Goal: Task Accomplishment & Management: Complete application form

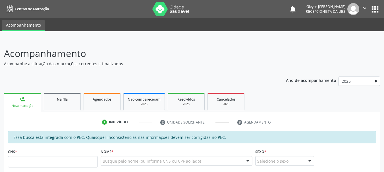
click at [30, 104] on div "Nova marcação" at bounding box center [22, 106] width 29 height 4
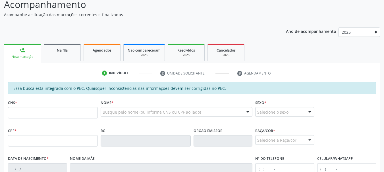
scroll to position [57, 0]
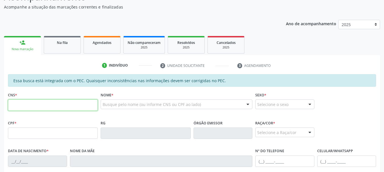
click at [42, 105] on input "text" at bounding box center [53, 105] width 90 height 11
type input "898 0058 2662 5513"
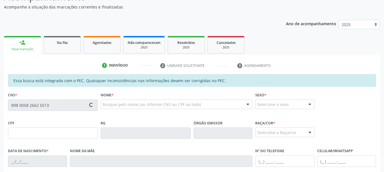
type input "150.063.994-06"
type input "[DATE]"
type input "[PERSON_NAME]"
type input "[PHONE_NUMBER]"
type input "S/N"
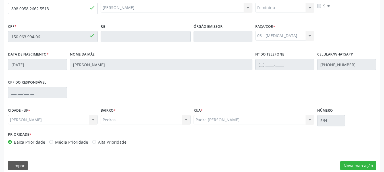
scroll to position [160, 0]
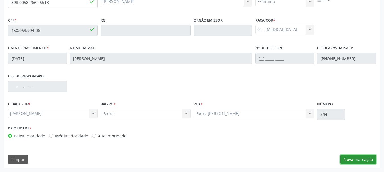
click at [357, 159] on button "Nova marcação" at bounding box center [358, 160] width 36 height 10
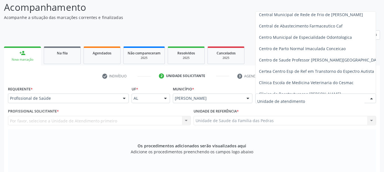
scroll to position [57, 0]
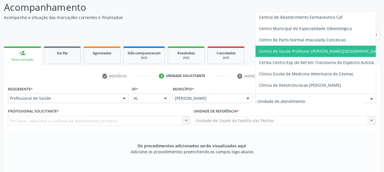
click at [279, 50] on span "Centro de Saude Professor [PERSON_NAME][GEOGRAPHIC_DATA]" at bounding box center [321, 51] width 124 height 5
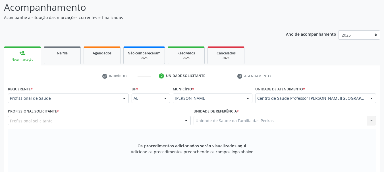
click at [138, 117] on div "Profissional solicitante" at bounding box center [99, 121] width 183 height 10
type input "well"
click at [121, 98] on div "Requerente * Profissional de Saúde Profissional de Saúde Paciente Nenhum result…" at bounding box center [192, 175] width 368 height 180
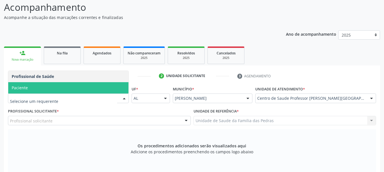
click at [55, 90] on span "Paciente" at bounding box center [68, 87] width 120 height 11
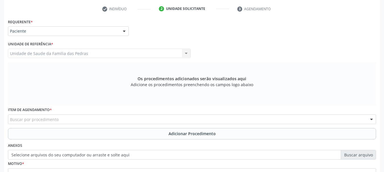
scroll to position [132, 0]
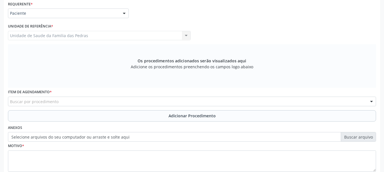
click at [82, 102] on div "Buscar por procedimento" at bounding box center [192, 102] width 368 height 10
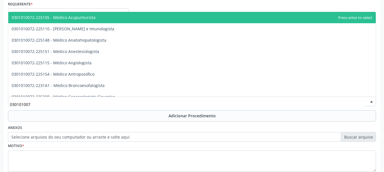
type input "0301010072"
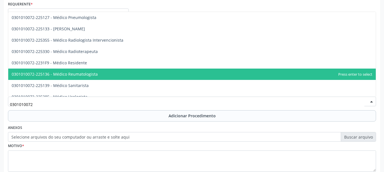
scroll to position [540, 0]
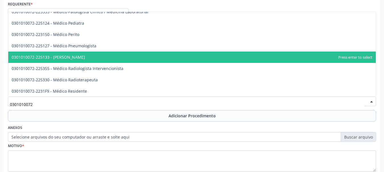
click at [128, 55] on span "0301010072-225133 - [PERSON_NAME]" at bounding box center [191, 57] width 367 height 11
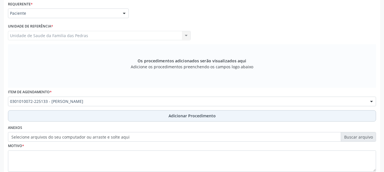
click at [134, 119] on button "Adicionar Procedimento" at bounding box center [192, 116] width 368 height 11
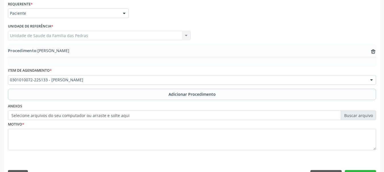
scroll to position [147, 0]
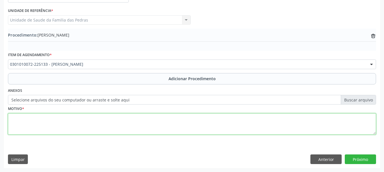
click at [132, 118] on textarea at bounding box center [192, 125] width 368 height 22
type textarea "r"
click at [151, 128] on textarea "RETORNO COM URGENCIA" at bounding box center [192, 125] width 368 height 22
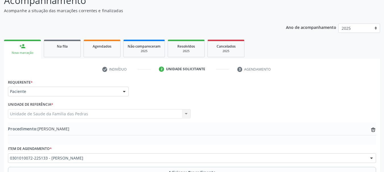
scroll to position [34, 0]
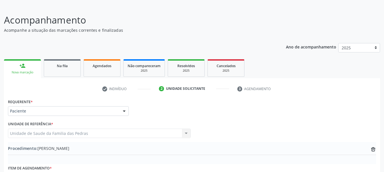
type textarea "RETORNO COM URGENCIA"
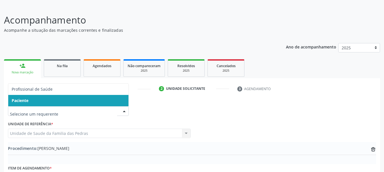
click at [123, 111] on div at bounding box center [124, 112] width 9 height 10
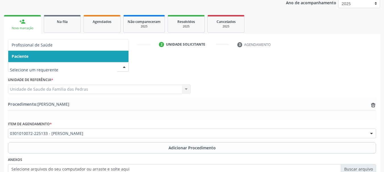
scroll to position [90, 0]
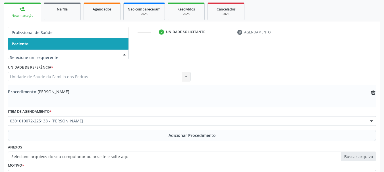
click at [61, 57] on input "text" at bounding box center [63, 57] width 107 height 11
click at [63, 46] on span "Paciente" at bounding box center [68, 43] width 120 height 11
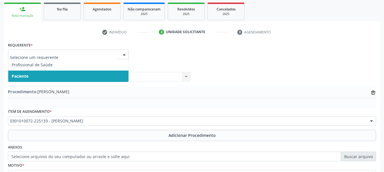
click at [126, 55] on div at bounding box center [124, 55] width 9 height 10
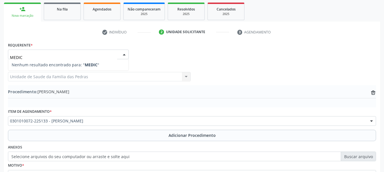
type input "MEDICO"
click at [121, 55] on div at bounding box center [124, 55] width 9 height 10
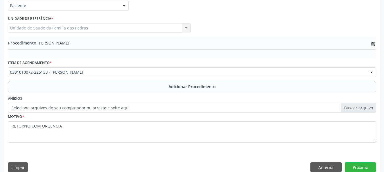
scroll to position [147, 0]
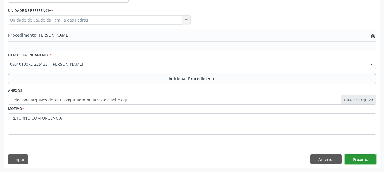
click at [358, 161] on button "Próximo" at bounding box center [360, 160] width 31 height 10
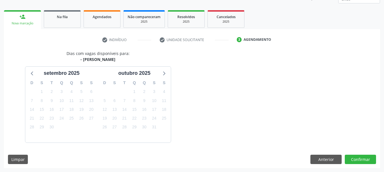
scroll to position [99, 0]
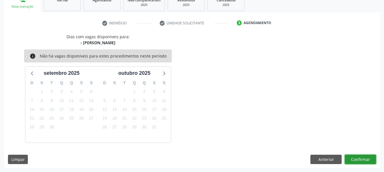
click at [359, 161] on button "Confirmar" at bounding box center [360, 160] width 31 height 10
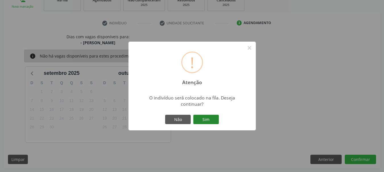
click at [215, 119] on button "Sim" at bounding box center [206, 120] width 26 height 10
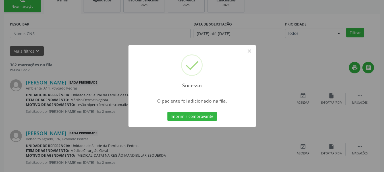
scroll to position [23, 0]
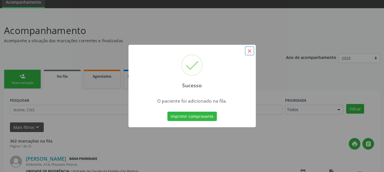
click at [249, 51] on button "×" at bounding box center [250, 51] width 10 height 10
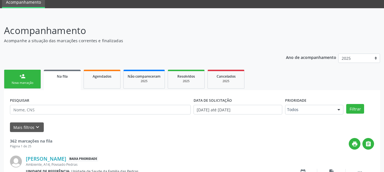
click at [61, 80] on link "Na fila" at bounding box center [62, 80] width 37 height 20
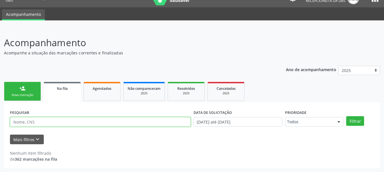
click at [61, 125] on input "text" at bounding box center [100, 122] width 181 height 10
type input "704803060567840"
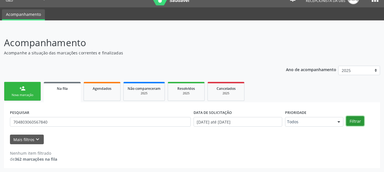
click at [359, 124] on button "Filtrar" at bounding box center [355, 121] width 18 height 10
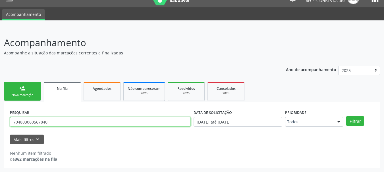
drag, startPoint x: 49, startPoint y: 121, endPoint x: 0, endPoint y: 125, distance: 49.0
click at [3, 126] on div "Acompanhamento Acompanhe a situação das marcações correntes e finalizadas Relat…" at bounding box center [192, 100] width 384 height 144
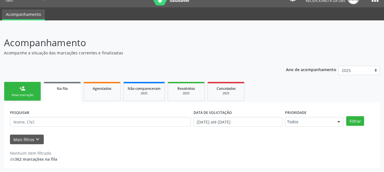
click at [14, 93] on div "Nova marcação" at bounding box center [22, 95] width 28 height 4
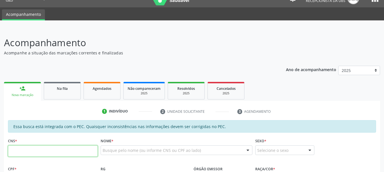
click at [31, 149] on input "text" at bounding box center [53, 151] width 90 height 11
type input "704 8030 6056 7840"
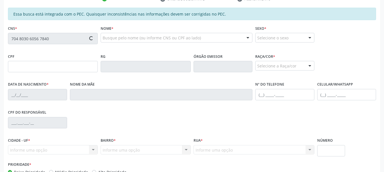
scroll to position [124, 0]
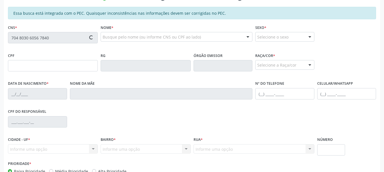
type input "095.114.534-75"
type input "[DATE]"
type input "Quiteria [PERSON_NAME]"
type input "[PHONE_NUMBER]"
type input "S/N"
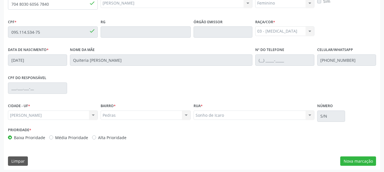
scroll to position [160, 0]
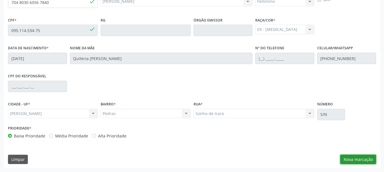
click at [350, 163] on button "Nova marcação" at bounding box center [358, 160] width 36 height 10
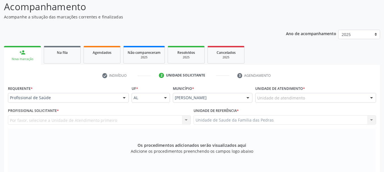
scroll to position [46, 0]
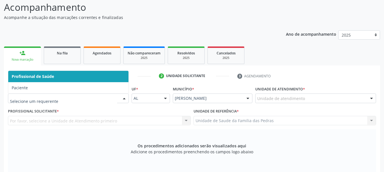
click at [124, 99] on div at bounding box center [124, 99] width 9 height 10
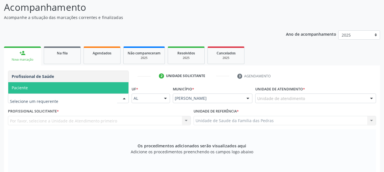
click at [89, 89] on span "Paciente" at bounding box center [68, 87] width 120 height 11
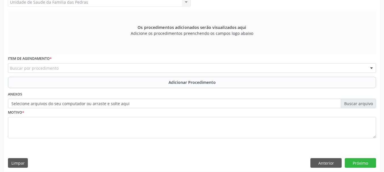
scroll to position [169, 0]
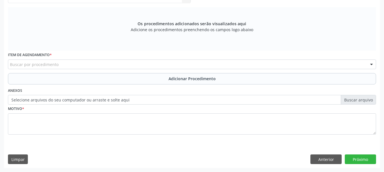
click at [83, 66] on div "Buscar por procedimento" at bounding box center [192, 65] width 368 height 10
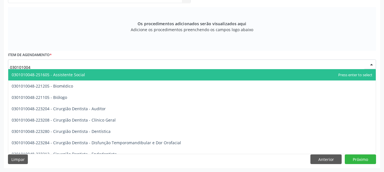
type input "0301010048"
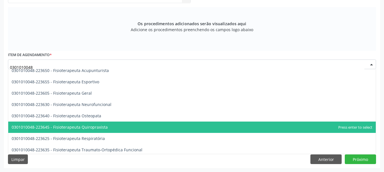
scroll to position [597, 0]
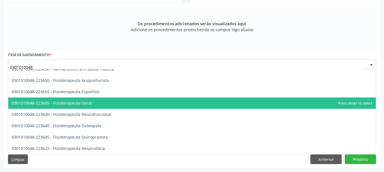
click at [82, 107] on span "0301010048-223605 - Fisioterapeuta Geral" at bounding box center [191, 103] width 367 height 11
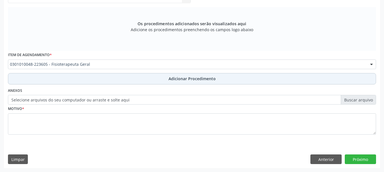
click at [103, 78] on button "Adicionar Procedimento" at bounding box center [192, 78] width 368 height 11
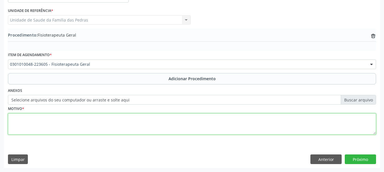
click at [87, 121] on textarea at bounding box center [192, 125] width 368 height 22
click at [32, 118] on textarea "LUXAÇÃO E IMOBILIZADA" at bounding box center [192, 125] width 368 height 22
click at [10, 123] on textarea "LUXAÇÃO IMOBILIZADA" at bounding box center [192, 125] width 368 height 22
click at [62, 125] on textarea "LUXAÇÃO PACEIENTE IMOBILIZADA" at bounding box center [192, 125] width 368 height 22
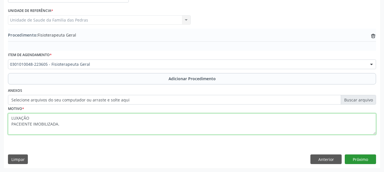
type textarea "LUXAÇÃO PACEIENTE IMOBILIZADA."
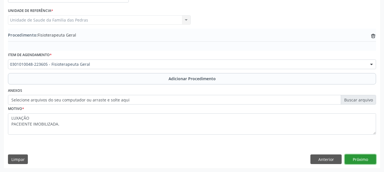
click at [358, 159] on button "Próximo" at bounding box center [360, 160] width 31 height 10
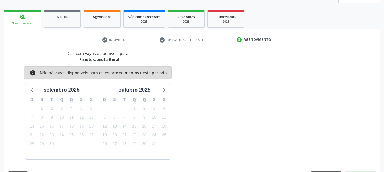
scroll to position [99, 0]
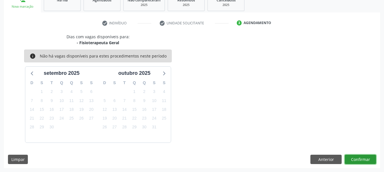
click at [358, 159] on button "Confirmar" at bounding box center [360, 160] width 31 height 10
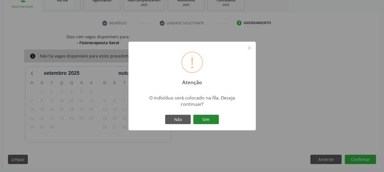
click at [202, 122] on button "Sim" at bounding box center [206, 120] width 26 height 10
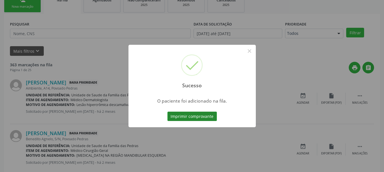
scroll to position [23, 0]
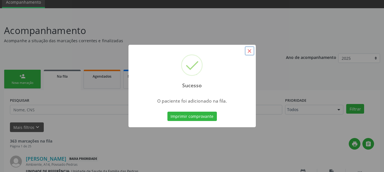
click at [248, 51] on button "×" at bounding box center [250, 51] width 10 height 10
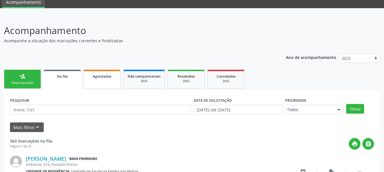
click at [104, 80] on link "Agendados" at bounding box center [102, 79] width 37 height 19
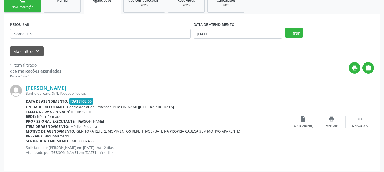
scroll to position [102, 0]
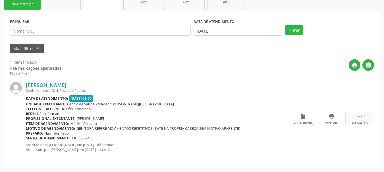
click at [360, 118] on icon "" at bounding box center [360, 116] width 6 height 6
click at [243, 88] on div "[PERSON_NAME] Sonho de Icaro, S/N, Povoado Pedras Data de atendimento: [DATE] 0…" at bounding box center [192, 119] width 364 height 86
click at [19, 67] on strong "6 marcações agendadas" at bounding box center [38, 68] width 47 height 5
click at [364, 66] on button "" at bounding box center [368, 65] width 12 height 12
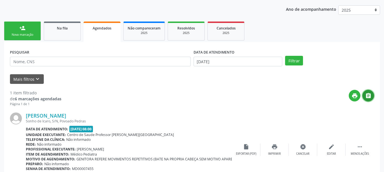
scroll to position [74, 0]
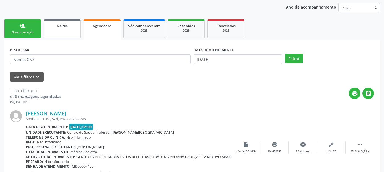
click at [57, 31] on link "Na fila" at bounding box center [62, 28] width 37 height 19
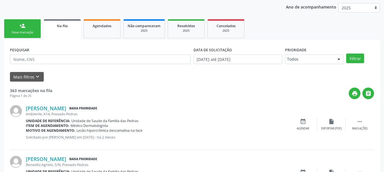
click at [26, 34] on div "Nova marcação" at bounding box center [22, 32] width 28 height 4
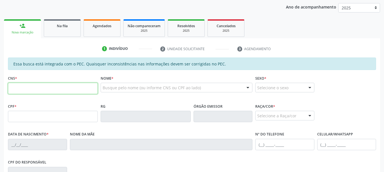
click at [30, 91] on input "text" at bounding box center [53, 88] width 90 height 11
type input "702 3061 4599 3519"
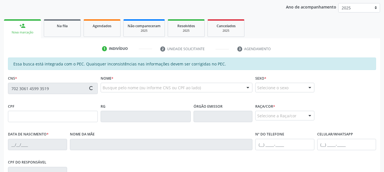
type input "127.160.544-95"
type input "[DATE]"
type input "[PERSON_NAME]"
type input "[PHONE_NUMBER]"
type input "S/N"
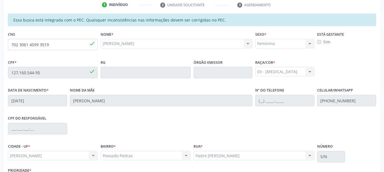
scroll to position [159, 0]
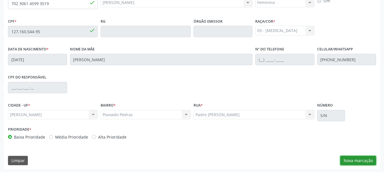
click at [355, 161] on button "Nova marcação" at bounding box center [358, 161] width 36 height 10
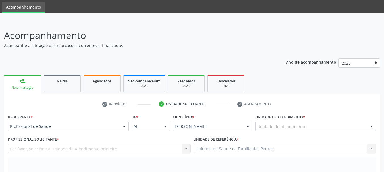
scroll to position [17, 0]
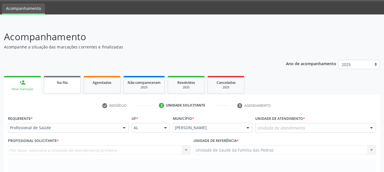
click at [57, 86] on link "Na fila" at bounding box center [62, 85] width 37 height 18
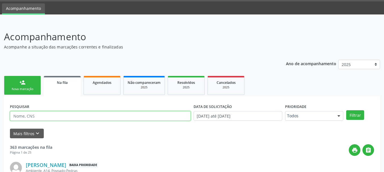
click at [45, 115] on input "text" at bounding box center [100, 116] width 181 height 10
type input "70230614599319"
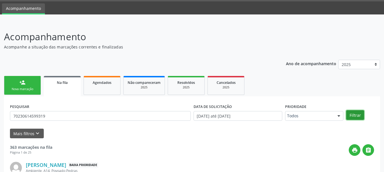
click at [350, 115] on button "Filtrar" at bounding box center [355, 116] width 18 height 10
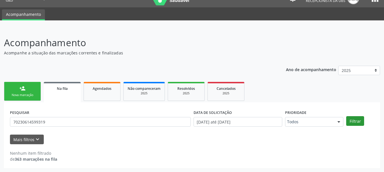
scroll to position [11, 0]
click at [18, 94] on div "Nova marcação" at bounding box center [22, 95] width 28 height 4
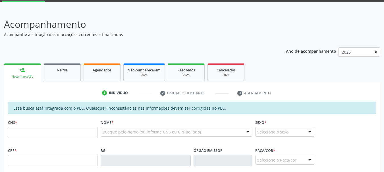
scroll to position [39, 0]
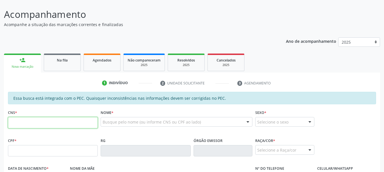
click at [45, 123] on input "text" at bounding box center [53, 122] width 90 height 11
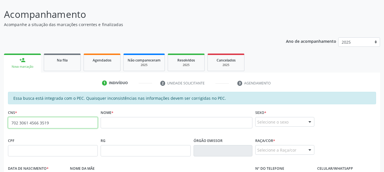
click at [38, 123] on input "702 3061 4566 3519" at bounding box center [53, 122] width 90 height 11
type input "702 3061 4599 3519"
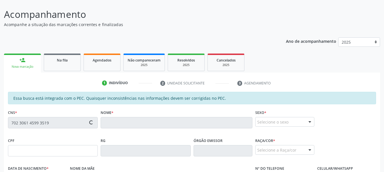
type input "127.160.544-95"
type input "[DATE]"
type input "[PERSON_NAME]"
type input "[PHONE_NUMBER]"
type input "S/N"
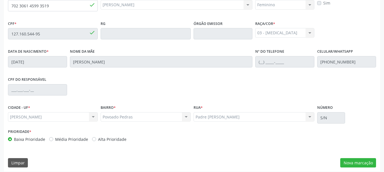
scroll to position [160, 0]
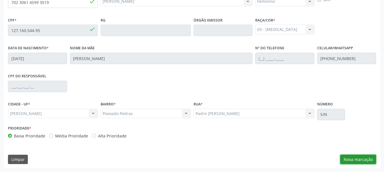
click at [345, 161] on button "Nova marcação" at bounding box center [358, 160] width 36 height 10
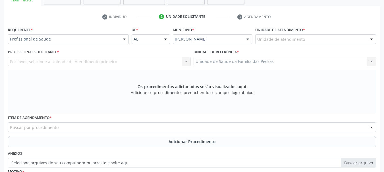
scroll to position [103, 0]
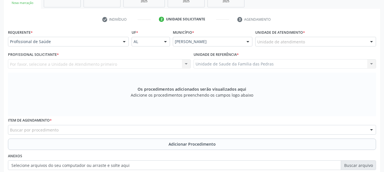
click at [125, 43] on div at bounding box center [124, 42] width 9 height 10
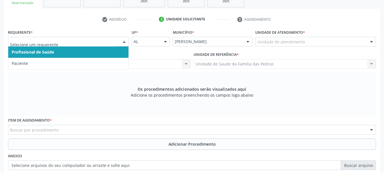
click at [115, 51] on span "Profissional de Saúde" at bounding box center [68, 52] width 120 height 11
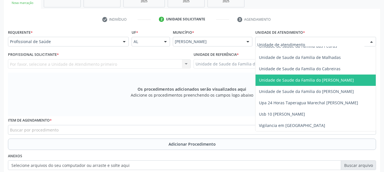
scroll to position [425, 0]
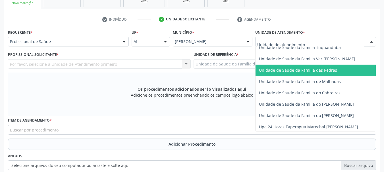
click at [276, 72] on span "Unidade de Saude da Familia das Pedras" at bounding box center [298, 70] width 78 height 5
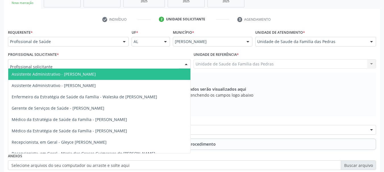
click at [175, 64] on div at bounding box center [99, 64] width 183 height 10
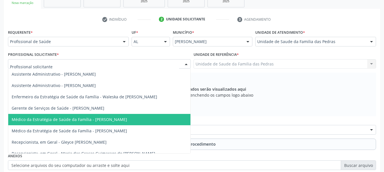
click at [135, 115] on span "Médico da Estratégia de Saúde da Família - [PERSON_NAME]" at bounding box center [99, 119] width 182 height 11
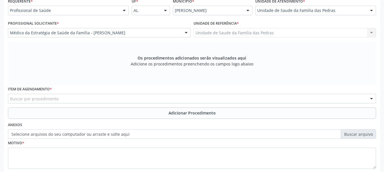
scroll to position [160, 0]
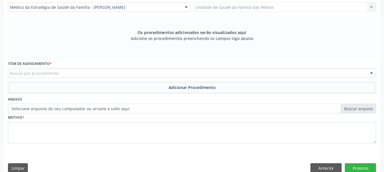
click at [132, 71] on div "Buscar por procedimento" at bounding box center [192, 73] width 368 height 10
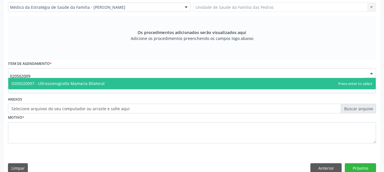
type input "0205020097"
click at [123, 86] on span "0205020097 - Ultrassonografia Mamaria Bilateral" at bounding box center [191, 83] width 367 height 11
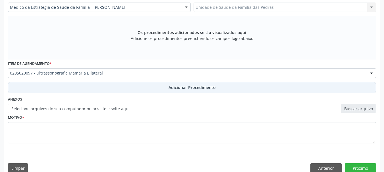
click at [120, 89] on button "Adicionar Procedimento" at bounding box center [192, 87] width 368 height 11
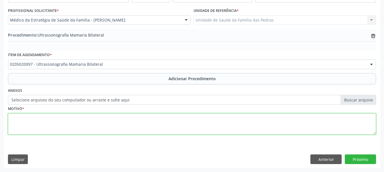
click at [83, 122] on textarea at bounding box center [192, 125] width 368 height 22
type textarea "DORES NAS MAMAS BILATERAL"
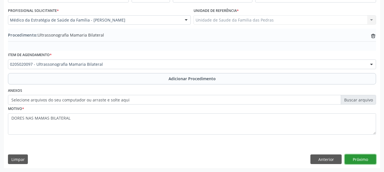
click at [359, 161] on button "Próximo" at bounding box center [360, 160] width 31 height 10
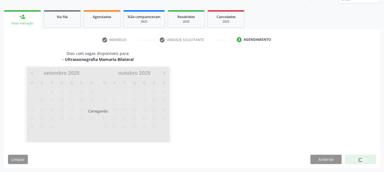
scroll to position [99, 0]
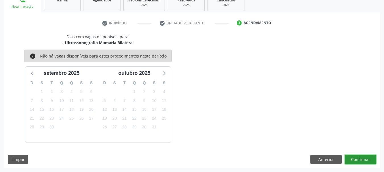
click at [359, 161] on button "Confirmar" at bounding box center [360, 160] width 31 height 10
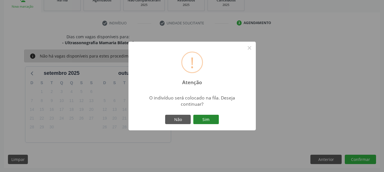
click at [195, 118] on button "Sim" at bounding box center [206, 120] width 26 height 10
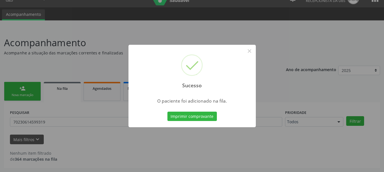
scroll to position [11, 0]
click at [250, 51] on button "×" at bounding box center [250, 51] width 10 height 10
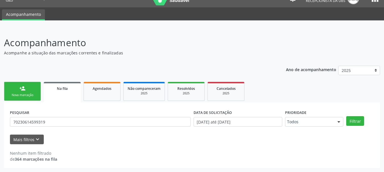
click at [14, 96] on div "Nova marcação" at bounding box center [22, 95] width 28 height 4
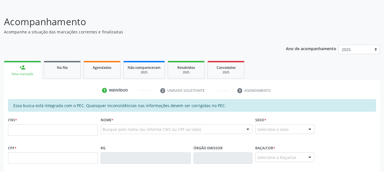
scroll to position [96, 0]
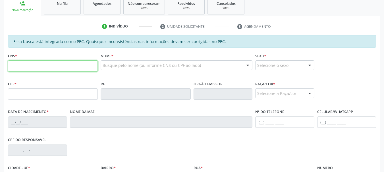
click at [22, 66] on input "text" at bounding box center [53, 66] width 90 height 11
type input "704 0093 6363 1165"
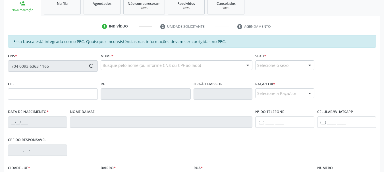
type input "048.207.794-86"
type input "03[DATE]"
type input "Cicera Maria da Conceicao"
type input "[PHONE_NUMBER]"
type input "09"
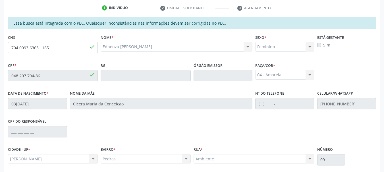
scroll to position [153, 0]
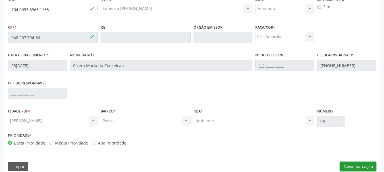
click at [370, 164] on button "Nova marcação" at bounding box center [358, 167] width 36 height 10
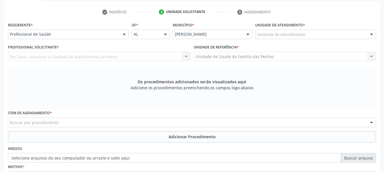
scroll to position [68, 0]
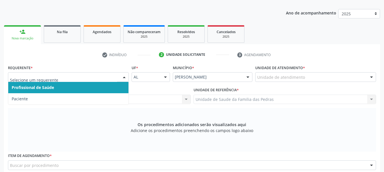
click at [99, 89] on span "Profissional de Saúde" at bounding box center [68, 87] width 120 height 11
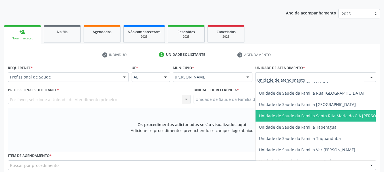
scroll to position [398, 0]
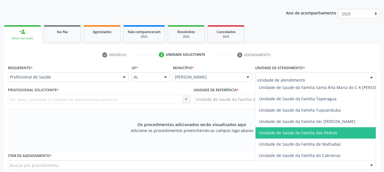
click at [268, 133] on span "Unidade de Saude da Familia das Pedras" at bounding box center [298, 132] width 78 height 5
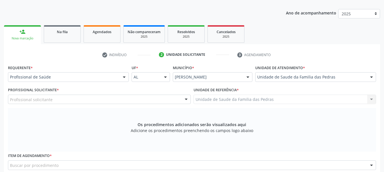
click at [121, 101] on div "Profissional solicitante" at bounding box center [99, 100] width 183 height 10
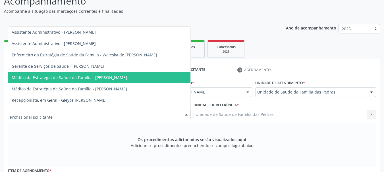
scroll to position [39, 0]
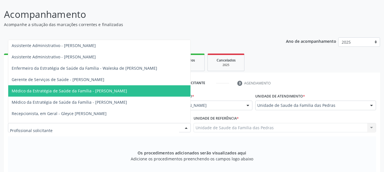
click at [90, 92] on span "Médico da Estratégia de Saúde da Família - [PERSON_NAME]" at bounding box center [69, 90] width 115 height 5
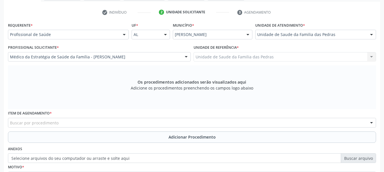
scroll to position [124, 0]
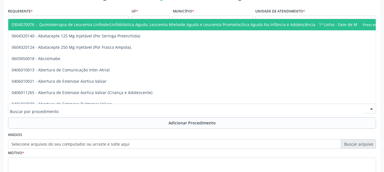
click at [118, 111] on div at bounding box center [192, 109] width 368 height 10
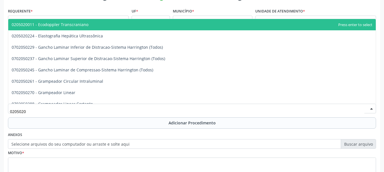
type input "02050200"
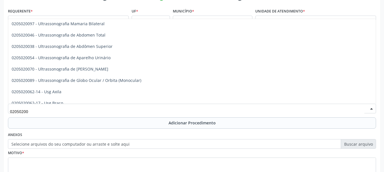
scroll to position [23, 0]
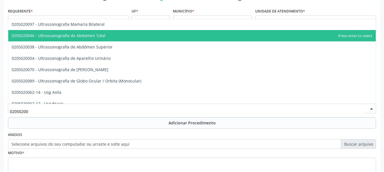
click at [76, 32] on span "0205020046 - Ultrassonografia de Abdomen Total" at bounding box center [191, 35] width 367 height 11
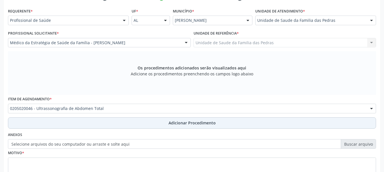
click at [81, 123] on button "Adicionar Procedimento" at bounding box center [192, 123] width 368 height 11
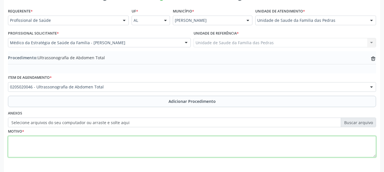
click at [28, 142] on textarea at bounding box center [192, 147] width 368 height 22
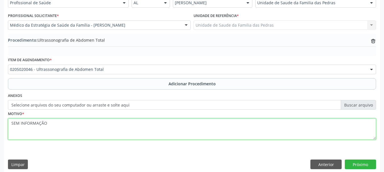
scroll to position [147, 0]
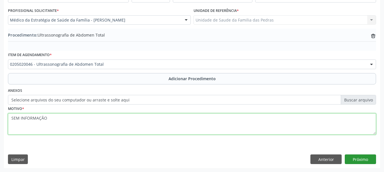
type textarea "SEM INFORMAÇÃO"
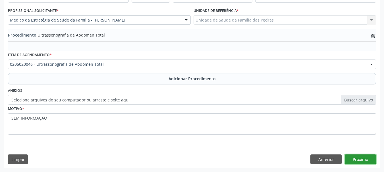
click at [364, 160] on button "Próximo" at bounding box center [360, 160] width 31 height 10
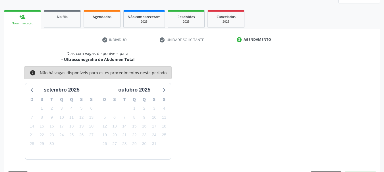
scroll to position [99, 0]
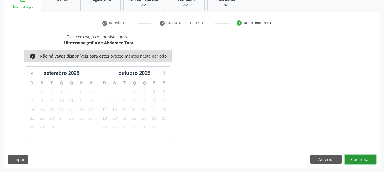
click at [353, 160] on button "Confirmar" at bounding box center [360, 160] width 31 height 10
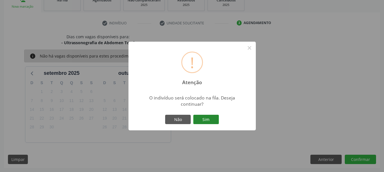
click at [203, 117] on button "Sim" at bounding box center [206, 120] width 26 height 10
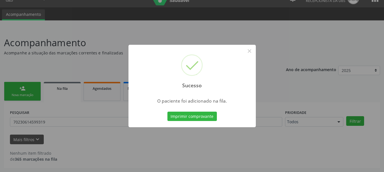
scroll to position [11, 0]
click at [248, 52] on button "×" at bounding box center [250, 51] width 10 height 10
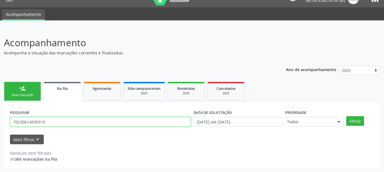
drag, startPoint x: 50, startPoint y: 123, endPoint x: 5, endPoint y: 123, distance: 45.2
click at [5, 123] on div "PESQUISAR 70230614599319 DATA DE SOLICITAÇÃO [DATE] até [DATE] Prioridade Todos…" at bounding box center [192, 136] width 376 height 66
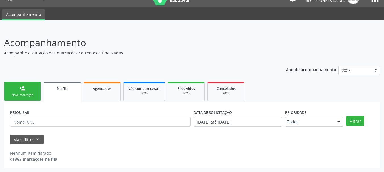
click at [11, 98] on link "person_add Nova marcação" at bounding box center [22, 91] width 37 height 19
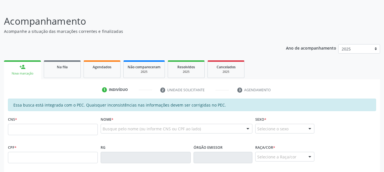
scroll to position [96, 0]
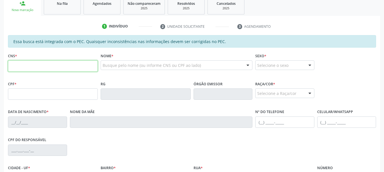
click at [13, 70] on input "text" at bounding box center [53, 66] width 90 height 11
type input "704 0093 6363 1165"
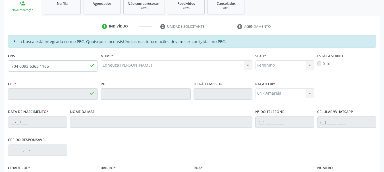
type input "048.207.794-86"
type input "03[DATE]"
type input "Cicera Maria da Conceicao"
type input "[PHONE_NUMBER]"
type input "09"
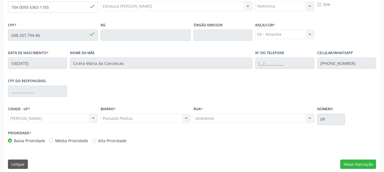
scroll to position [160, 0]
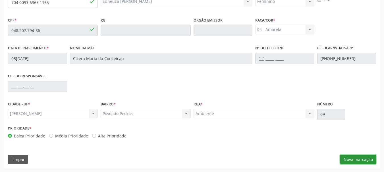
click at [359, 161] on button "Nova marcação" at bounding box center [358, 160] width 36 height 10
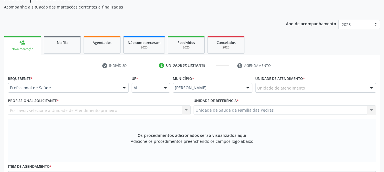
scroll to position [114, 0]
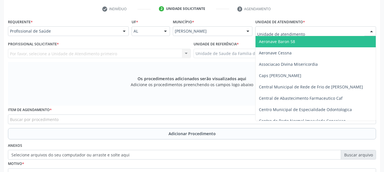
click at [263, 28] on div at bounding box center [315, 31] width 121 height 10
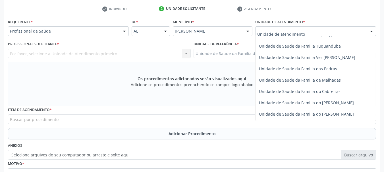
scroll to position [426, 0]
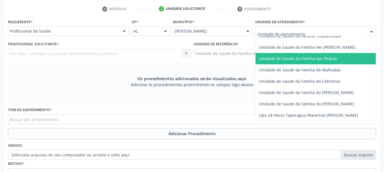
click at [266, 55] on span "Unidade de Saude da Familia das Pedras" at bounding box center [326, 58] width 142 height 11
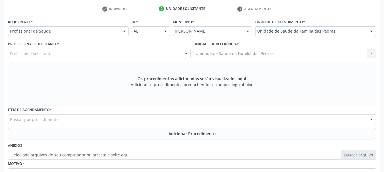
click at [181, 54] on div "Profissional solicitante Assistente Administrativo - [PERSON_NAME] Assistente A…" at bounding box center [99, 54] width 183 height 10
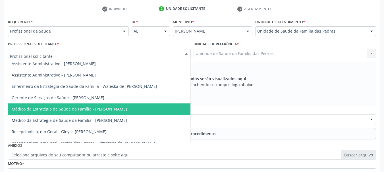
click at [137, 106] on span "Médico da Estratégia de Saúde da Família - [PERSON_NAME]" at bounding box center [99, 109] width 182 height 11
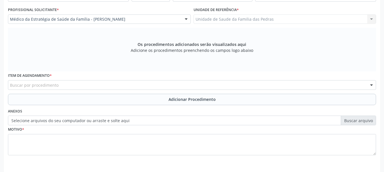
scroll to position [169, 0]
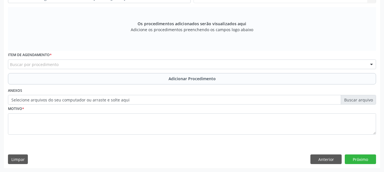
click at [130, 67] on div "Buscar por procedimento" at bounding box center [192, 65] width 368 height 10
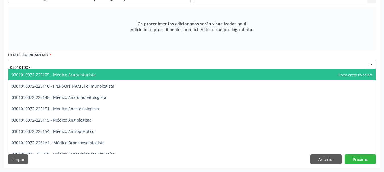
type input "0301010072"
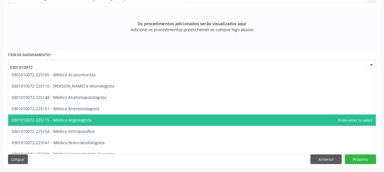
click at [96, 120] on span "0301010072-225115 - Médico Angiologista" at bounding box center [191, 120] width 367 height 11
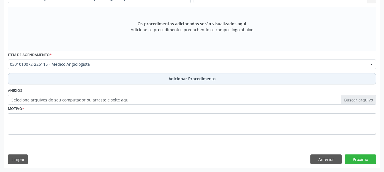
click at [104, 78] on button "Adicionar Procedimento" at bounding box center [192, 78] width 368 height 11
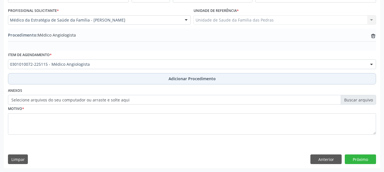
scroll to position [147, 0]
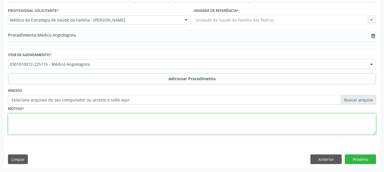
click at [93, 131] on textarea at bounding box center [192, 125] width 368 height 22
type textarea "VARIZES DE MMII + DORES NAS PERNAS"
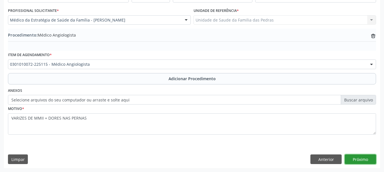
click at [356, 161] on button "Próximo" at bounding box center [360, 160] width 31 height 10
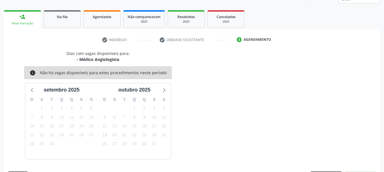
scroll to position [99, 0]
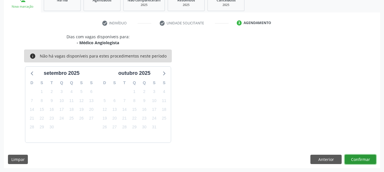
click at [362, 160] on button "Confirmar" at bounding box center [360, 160] width 31 height 10
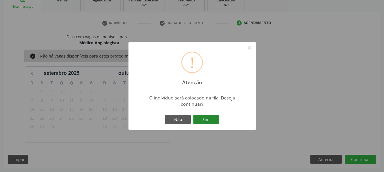
click at [203, 116] on button "Sim" at bounding box center [206, 120] width 26 height 10
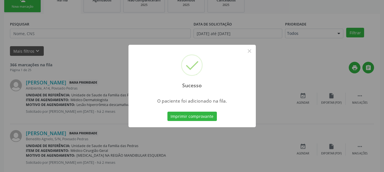
scroll to position [23, 0]
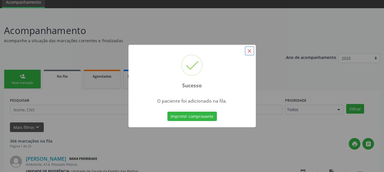
click at [248, 53] on button "×" at bounding box center [250, 51] width 10 height 10
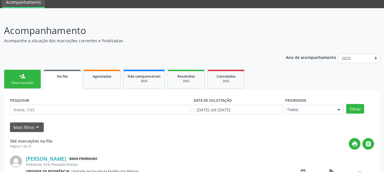
click at [20, 81] on div "Nova marcação" at bounding box center [22, 83] width 28 height 4
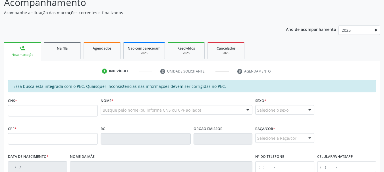
scroll to position [51, 0]
click at [37, 110] on input "text" at bounding box center [53, 110] width 90 height 11
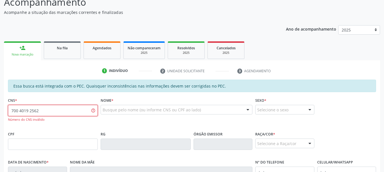
type input "700 4019 2562 7943"
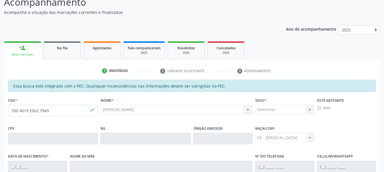
type input "[DATE]"
type input "[PERSON_NAME]"
type input "[PHONE_NUMBER]"
type input "S/N"
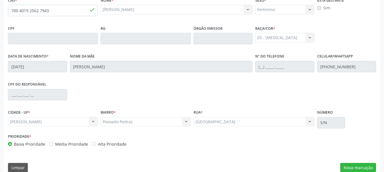
scroll to position [160, 0]
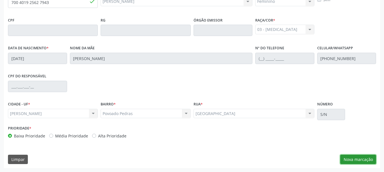
click at [351, 159] on button "Nova marcação" at bounding box center [358, 160] width 36 height 10
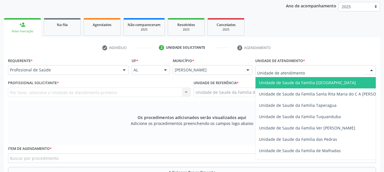
scroll to position [398, 0]
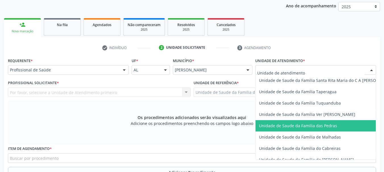
click at [290, 125] on span "Unidade de Saude da Familia das Pedras" at bounding box center [298, 125] width 78 height 5
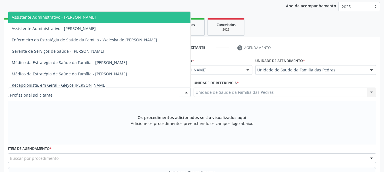
click at [160, 92] on div at bounding box center [99, 93] width 183 height 10
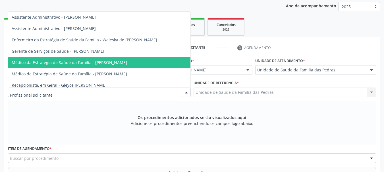
click at [122, 60] on span "Médico da Estratégia de Saúde da Família - [PERSON_NAME]" at bounding box center [69, 62] width 115 height 5
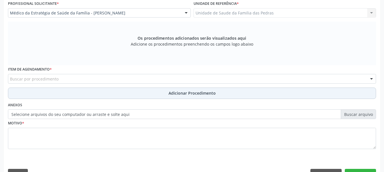
scroll to position [160, 0]
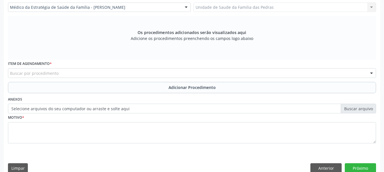
click at [114, 71] on div "Buscar por procedimento" at bounding box center [192, 73] width 368 height 10
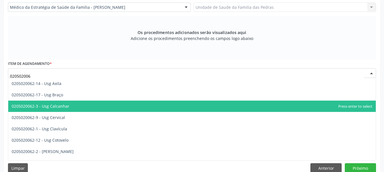
type input "0205020062"
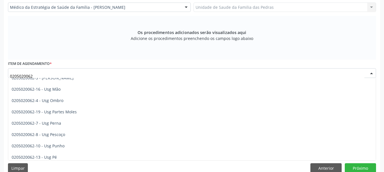
scroll to position [114, 0]
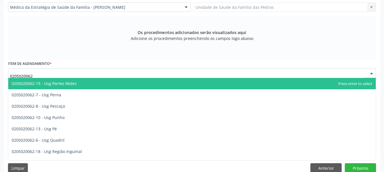
click at [104, 85] on span "0205020062-19 - Usg Partes Moles" at bounding box center [191, 83] width 367 height 11
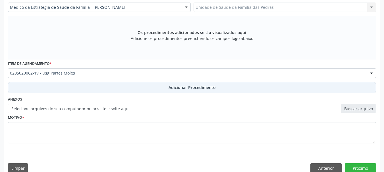
click at [139, 86] on button "Adicionar Procedimento" at bounding box center [192, 87] width 368 height 11
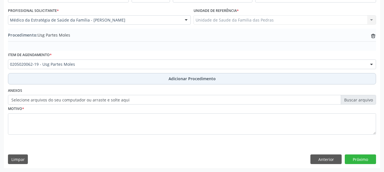
scroll to position [147, 0]
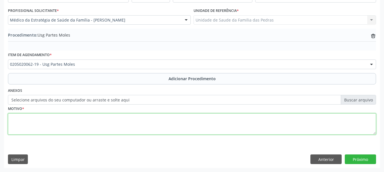
click at [129, 126] on textarea at bounding box center [192, 125] width 368 height 22
type textarea "ABAULAMENTO + DOR LOCAL"
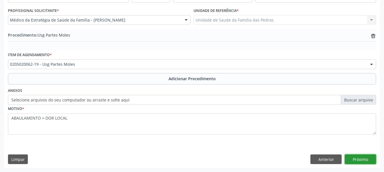
click at [360, 157] on button "Próximo" at bounding box center [360, 160] width 31 height 10
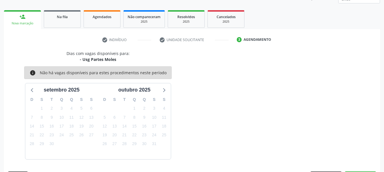
scroll to position [99, 0]
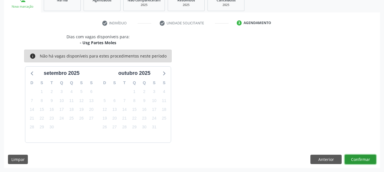
click at [359, 159] on button "Confirmar" at bounding box center [360, 160] width 31 height 10
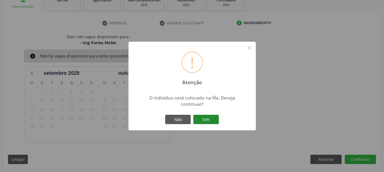
click at [215, 117] on button "Sim" at bounding box center [206, 120] width 26 height 10
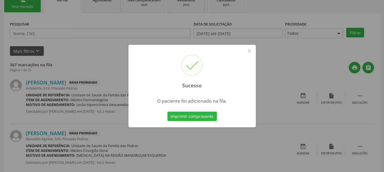
scroll to position [23, 0]
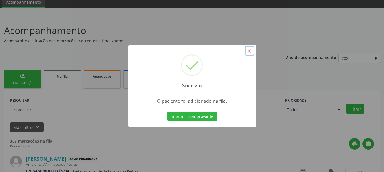
click at [249, 51] on button "×" at bounding box center [250, 51] width 10 height 10
